Goal: Task Accomplishment & Management: Complete application form

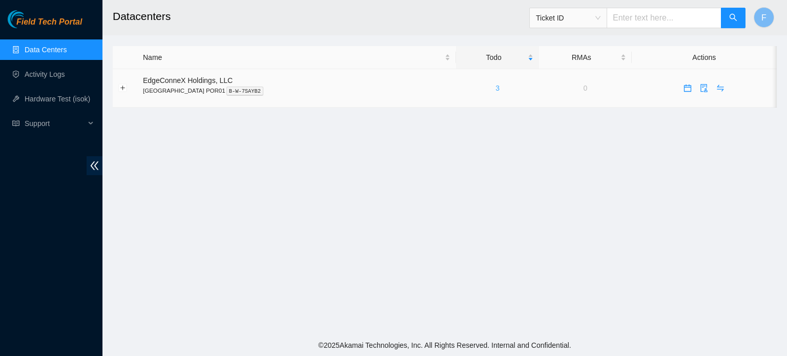
click at [496, 88] on link "3" at bounding box center [498, 88] width 4 height 8
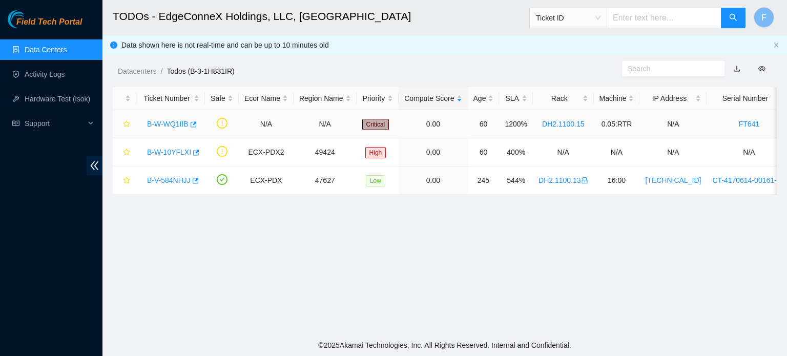
click at [165, 122] on link "B-W-WQ1IIB" at bounding box center [168, 124] width 42 height 8
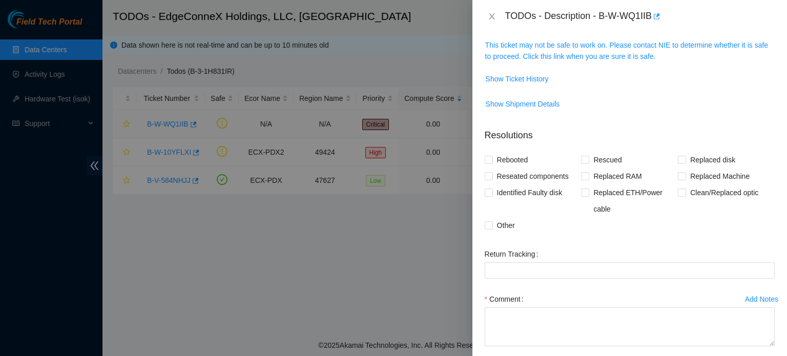
scroll to position [169, 0]
click at [496, 184] on span "Identified Faulty disk" at bounding box center [530, 192] width 74 height 16
click at [492, 188] on input "Identified Faulty disk" at bounding box center [488, 191] width 7 height 7
click at [500, 198] on span "Identified Faulty disk" at bounding box center [530, 192] width 74 height 16
click at [492, 195] on input "Identified Faulty disk" at bounding box center [488, 191] width 7 height 7
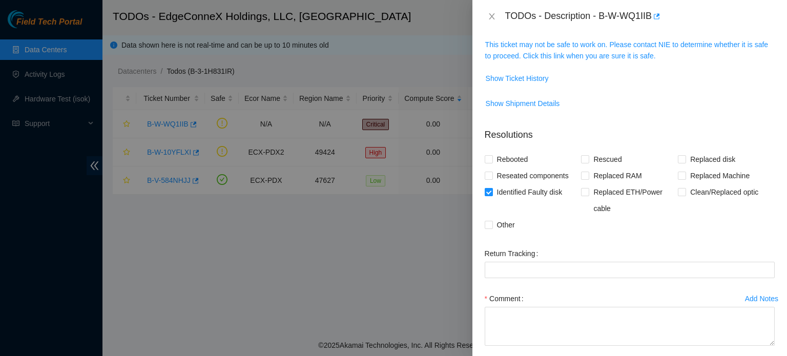
checkbox input "false"
click at [490, 175] on input "Reseated components" at bounding box center [488, 175] width 7 height 7
checkbox input "true"
click at [488, 222] on input "Other" at bounding box center [488, 224] width 7 height 7
checkbox input "true"
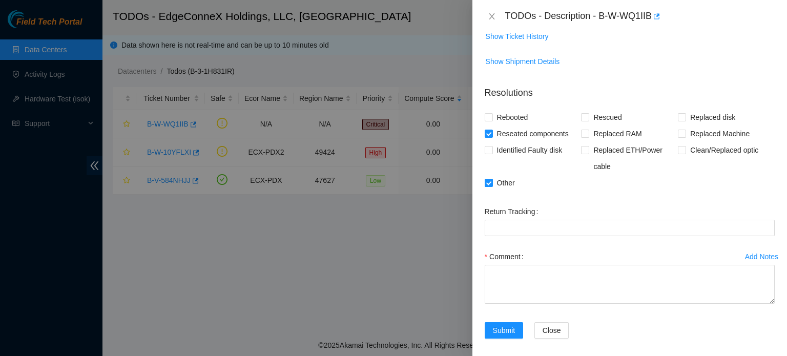
scroll to position [217, 0]
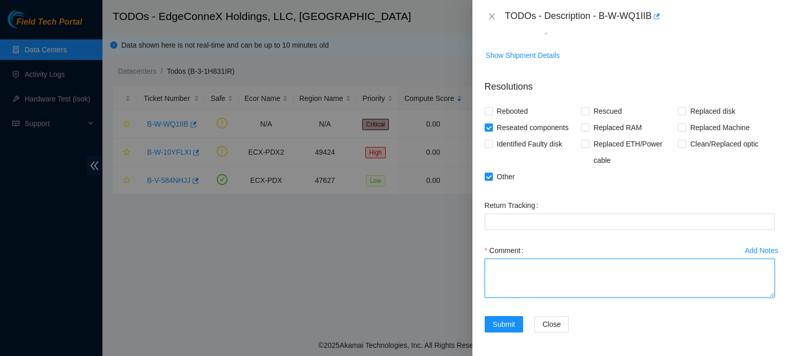
click at [502, 273] on textarea "Comment" at bounding box center [630, 278] width 290 height 39
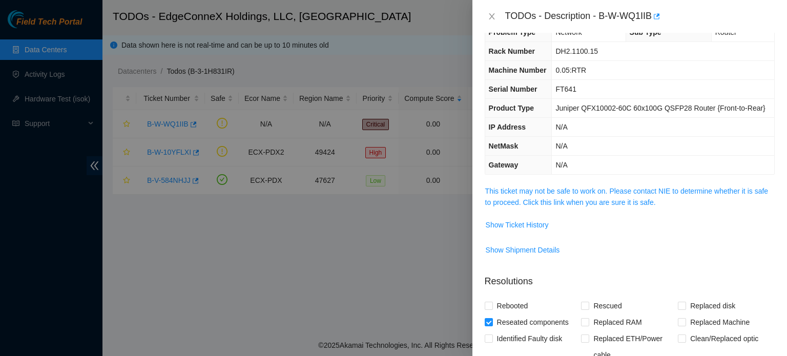
scroll to position [25, 0]
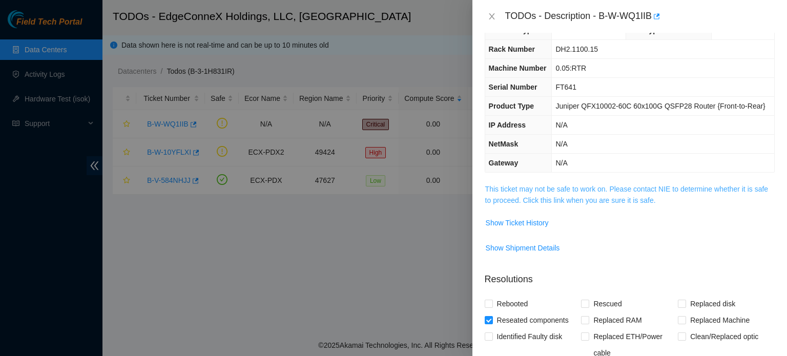
click at [636, 191] on link "This ticket may not be safe to work on. Please contact NIE to determine whether…" at bounding box center [626, 194] width 283 height 19
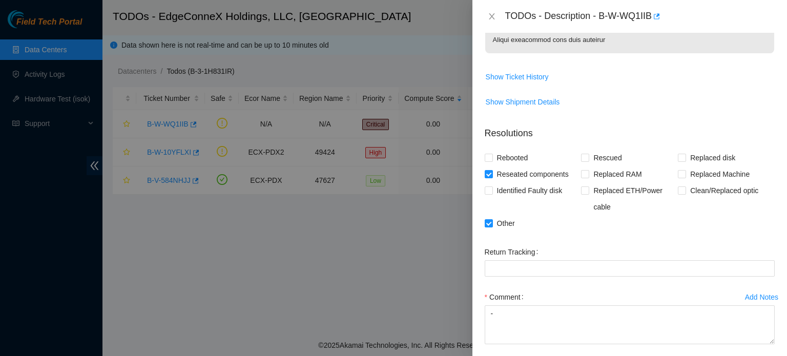
scroll to position [457, 0]
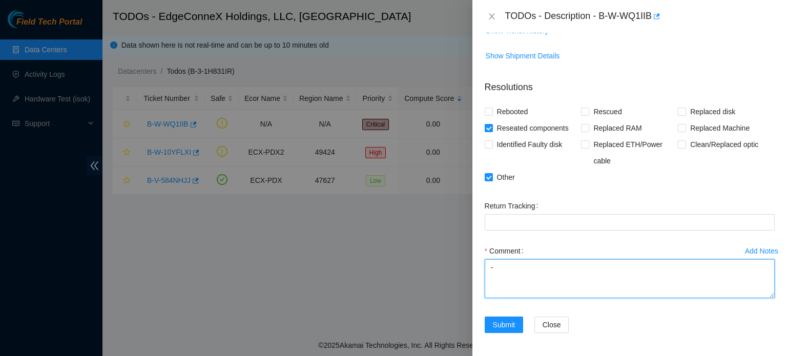
click at [502, 265] on textarea "-" at bounding box center [630, 278] width 290 height 39
click at [638, 266] on textarea "- verified traffic status for both ports ET 0/0/50 and ET 0/0/24 IEN" at bounding box center [630, 278] width 290 height 39
click at [717, 264] on textarea "- verified traffic status for both ports ET 0/0/50 ADC and ET 0/0/24 IEN" at bounding box center [630, 278] width 290 height 39
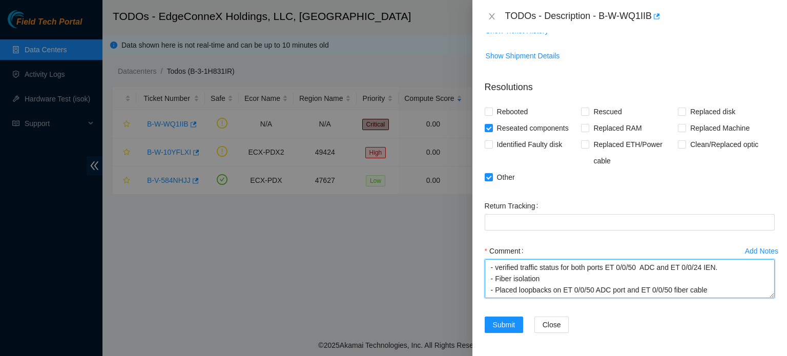
scroll to position [11, 0]
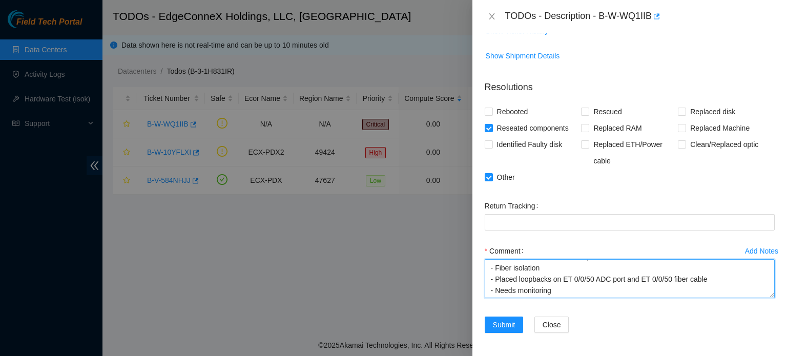
drag, startPoint x: 489, startPoint y: 262, endPoint x: 581, endPoint y: 310, distance: 103.4
click at [581, 310] on div "Add Notes Comment - verified traffic status for both ports ET 0/0/50 ADC and ET…" at bounding box center [630, 280] width 298 height 74
type textarea "- verified traffic status for both ports ET 0/0/50 ADC and ET 0/0/24 IEN. - Fib…"
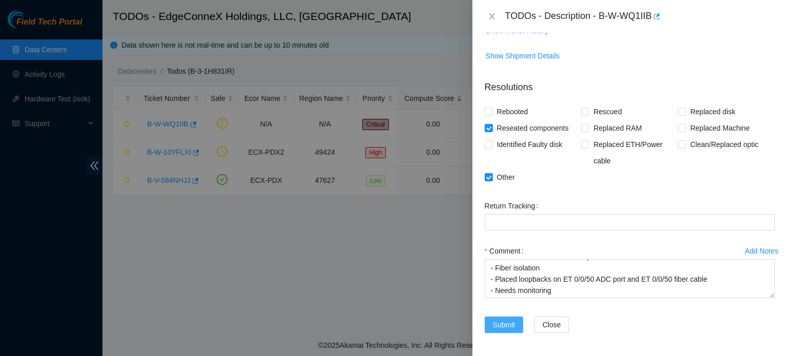
click at [492, 321] on button "Submit" at bounding box center [504, 325] width 39 height 16
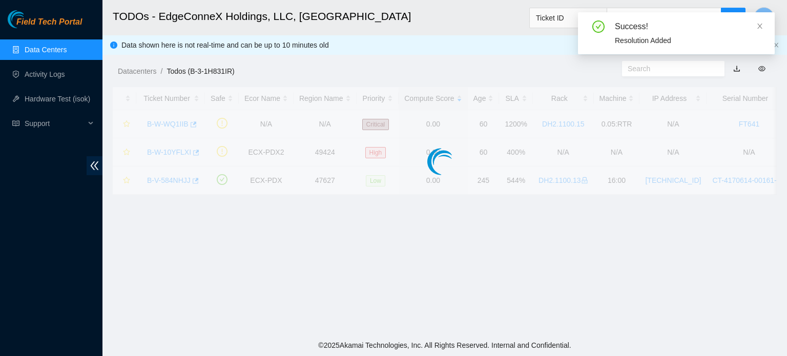
scroll to position [232, 0]
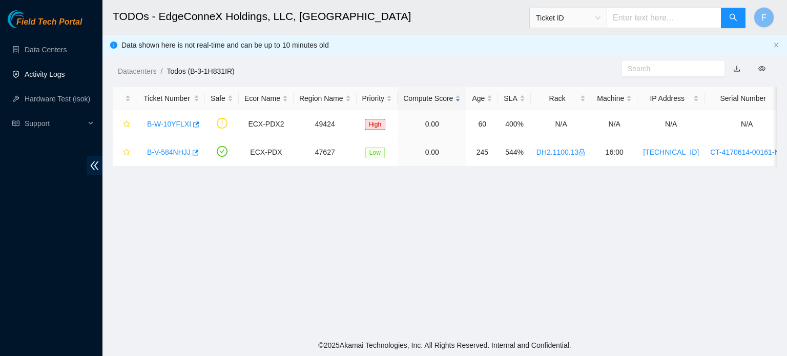
click at [39, 75] on link "Activity Logs" at bounding box center [45, 74] width 40 height 8
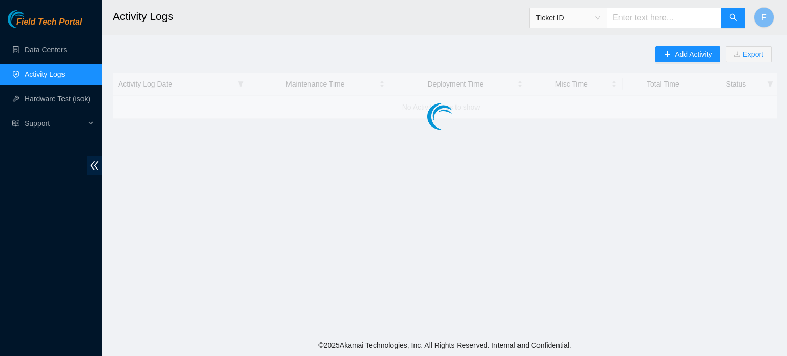
click at [39, 75] on link "Activity Logs" at bounding box center [45, 74] width 40 height 8
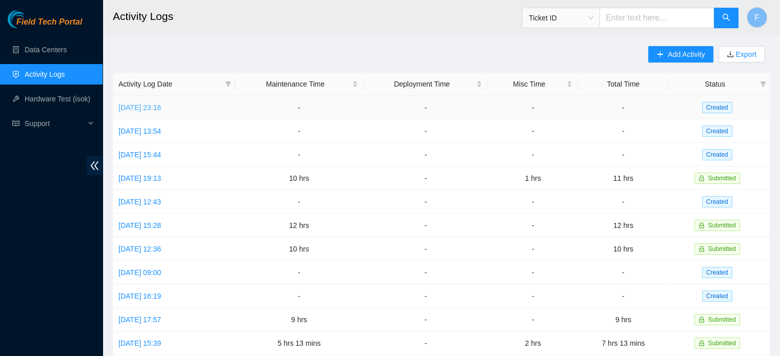
click at [161, 106] on link "[DATE] 23:16" at bounding box center [139, 108] width 43 height 8
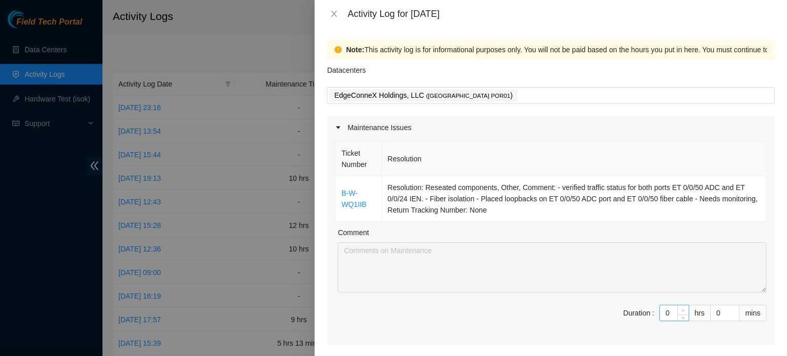
type input "1"
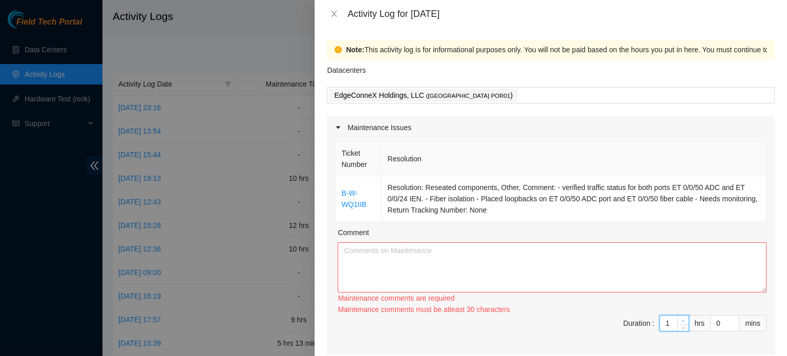
click at [674, 310] on div "Ticket Number Resolution B-W-WQ1IIB Resolution: Reseated components, Other, Com…" at bounding box center [551, 247] width 448 height 216
type input "2"
type input "3"
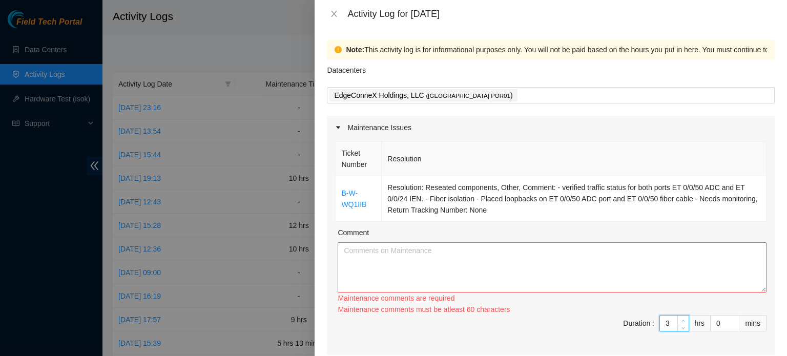
type input "4"
type input "5"
click at [682, 319] on icon "up" at bounding box center [684, 321] width 4 height 4
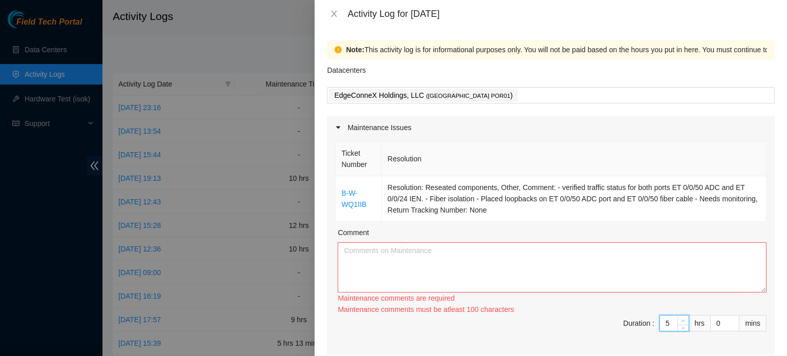
type input "6"
click at [682, 319] on icon "up" at bounding box center [684, 321] width 4 height 4
type input "7"
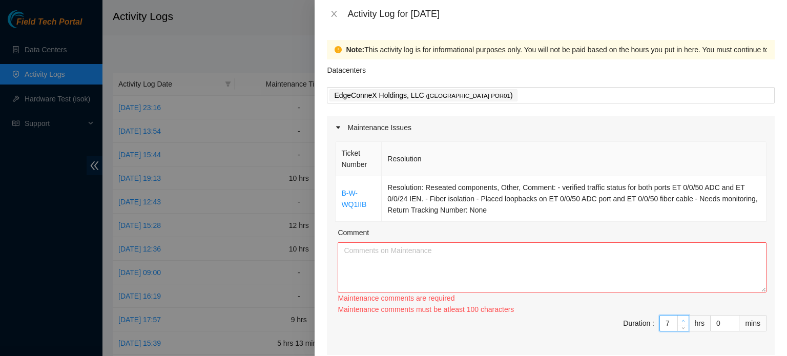
click at [682, 319] on icon "up" at bounding box center [684, 321] width 4 height 4
type input "8"
click at [682, 319] on icon "up" at bounding box center [684, 321] width 4 height 4
click at [355, 258] on textarea "Comment" at bounding box center [552, 267] width 429 height 50
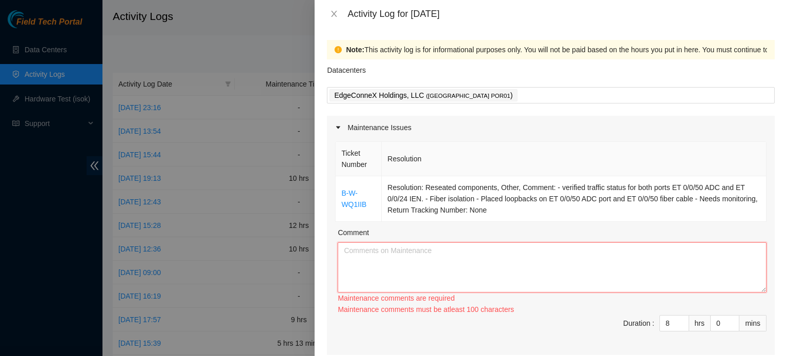
paste textarea "- verified traffic status for both ports ET 0/0/50 ADC and ET 0/0/24 IEN. - Fib…"
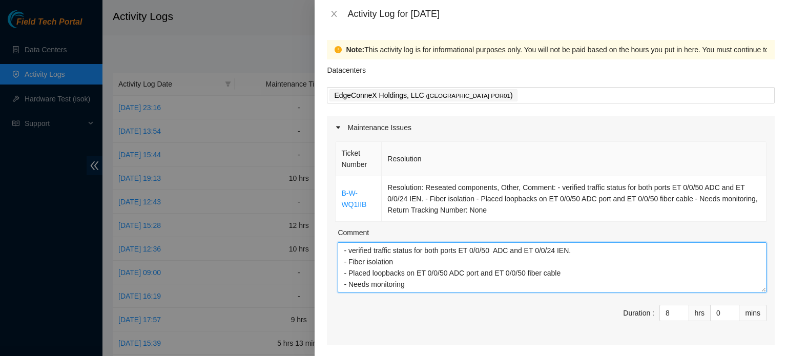
scroll to position [19, 0]
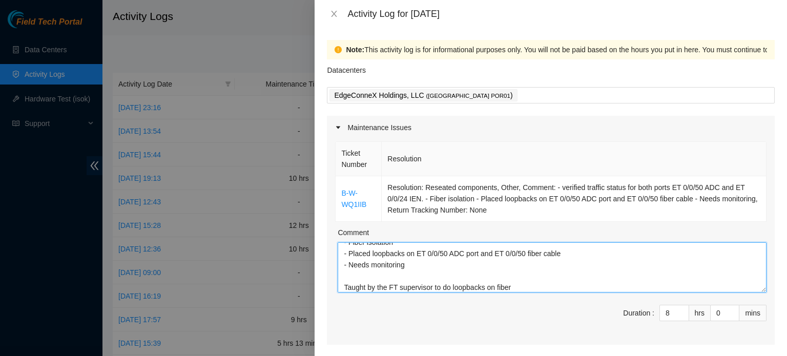
type textarea "- verified traffic status for both ports ET 0/0/50 ADC and ET 0/0/24 IEN. - Fib…"
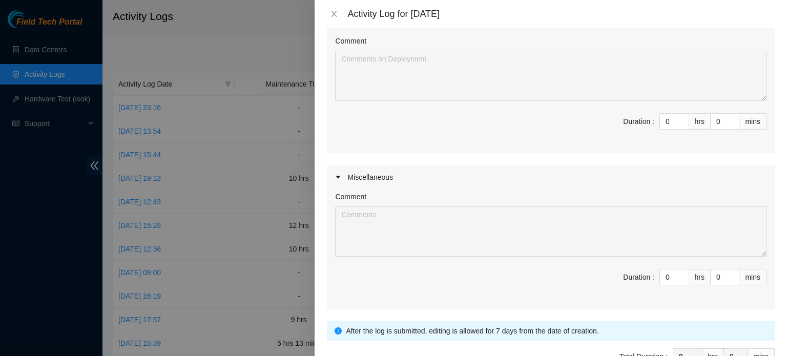
scroll to position [350, 0]
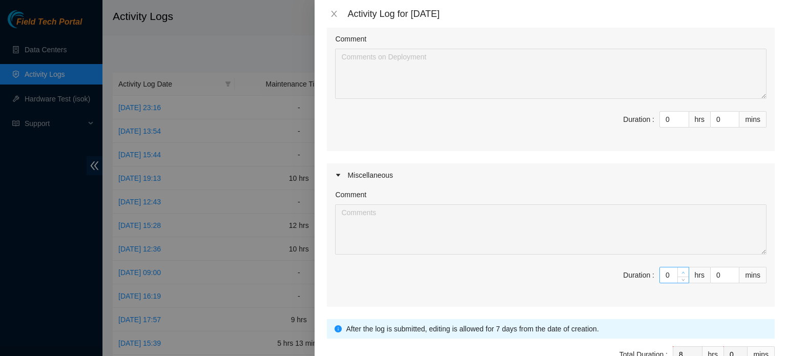
type input "1"
type input "9"
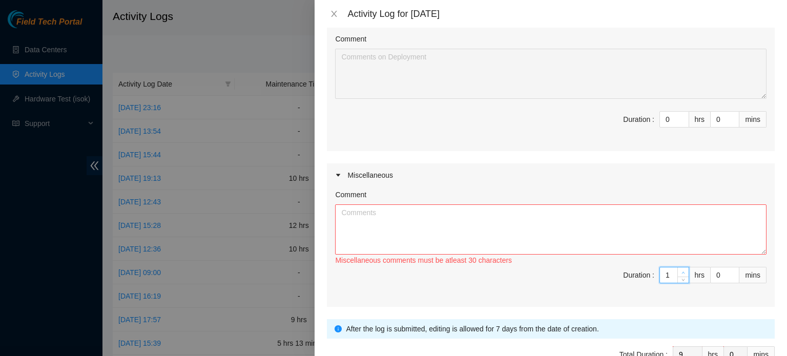
click at [681, 273] on span "up" at bounding box center [684, 273] width 6 height 6
type input "2"
type input "10"
click at [681, 273] on span "up" at bounding box center [684, 273] width 6 height 6
click at [346, 216] on textarea "Comment" at bounding box center [551, 230] width 432 height 50
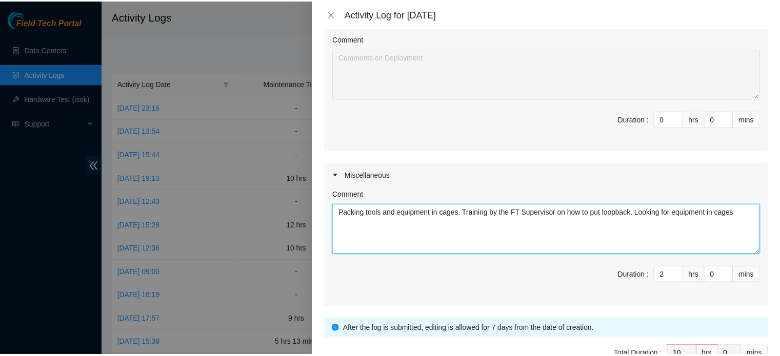
scroll to position [410, 0]
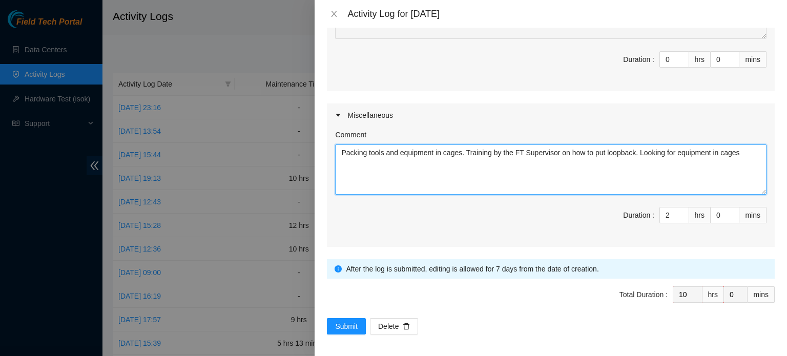
click at [366, 152] on textarea "Packing tools and equipment in cages. Training by the FT Supervisor on how to p…" at bounding box center [551, 170] width 432 height 50
click at [385, 151] on textarea "Packing and tyding tools and equipment in cages. Training by the FT Supervisor …" at bounding box center [551, 170] width 432 height 50
drag, startPoint x: 385, startPoint y: 151, endPoint x: 381, endPoint y: 156, distance: 6.2
type textarea "Packing and tiding tools and equipment in cages. Training by the FT Supervisor …"
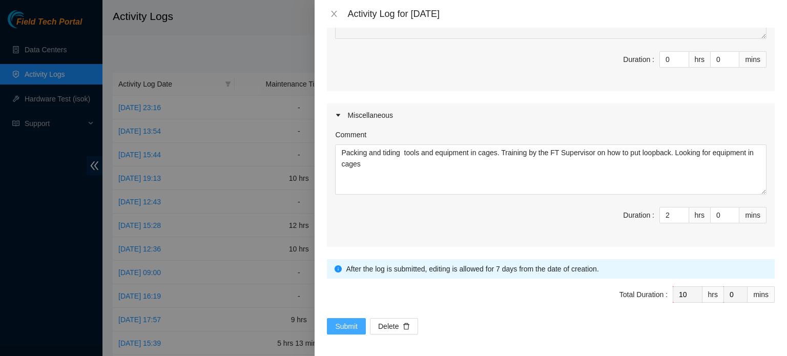
click at [342, 321] on span "Submit" at bounding box center [346, 326] width 23 height 11
